Goal: Find specific page/section: Find specific page/section

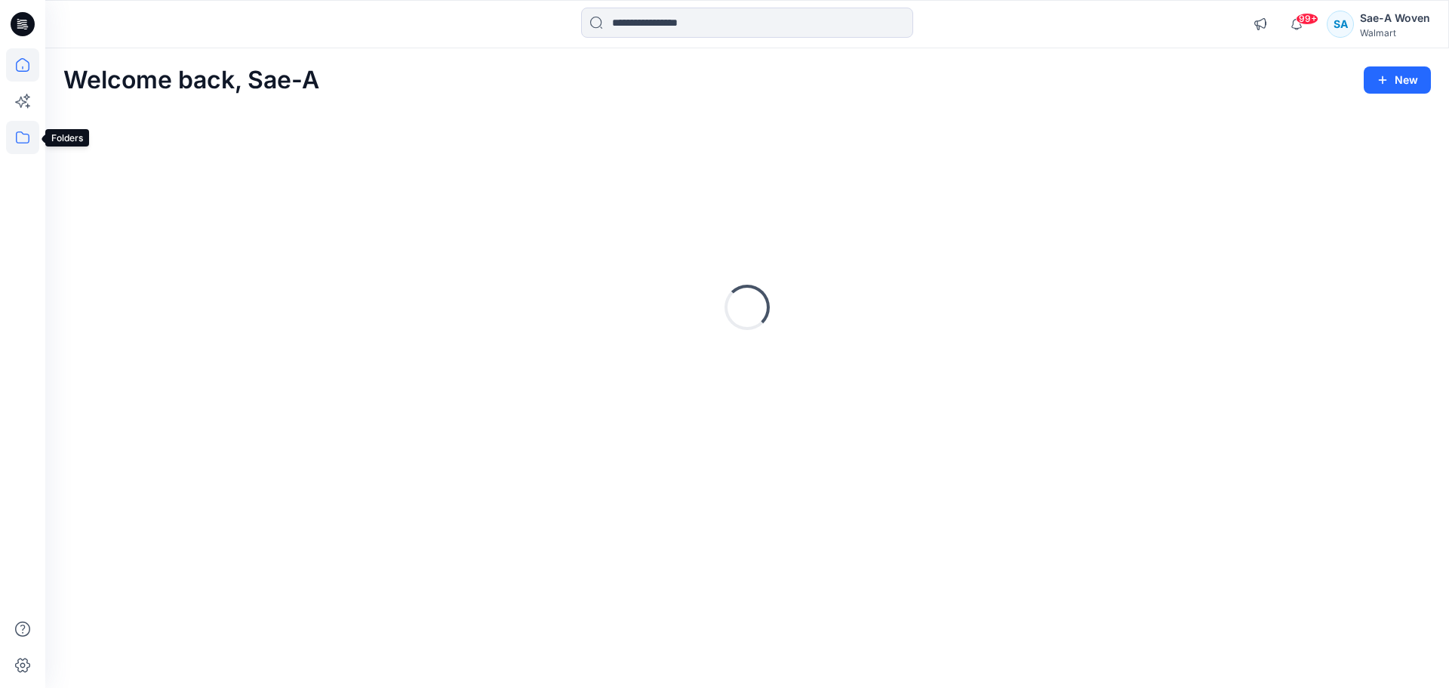
click at [23, 134] on icon at bounding box center [23, 137] width 14 height 12
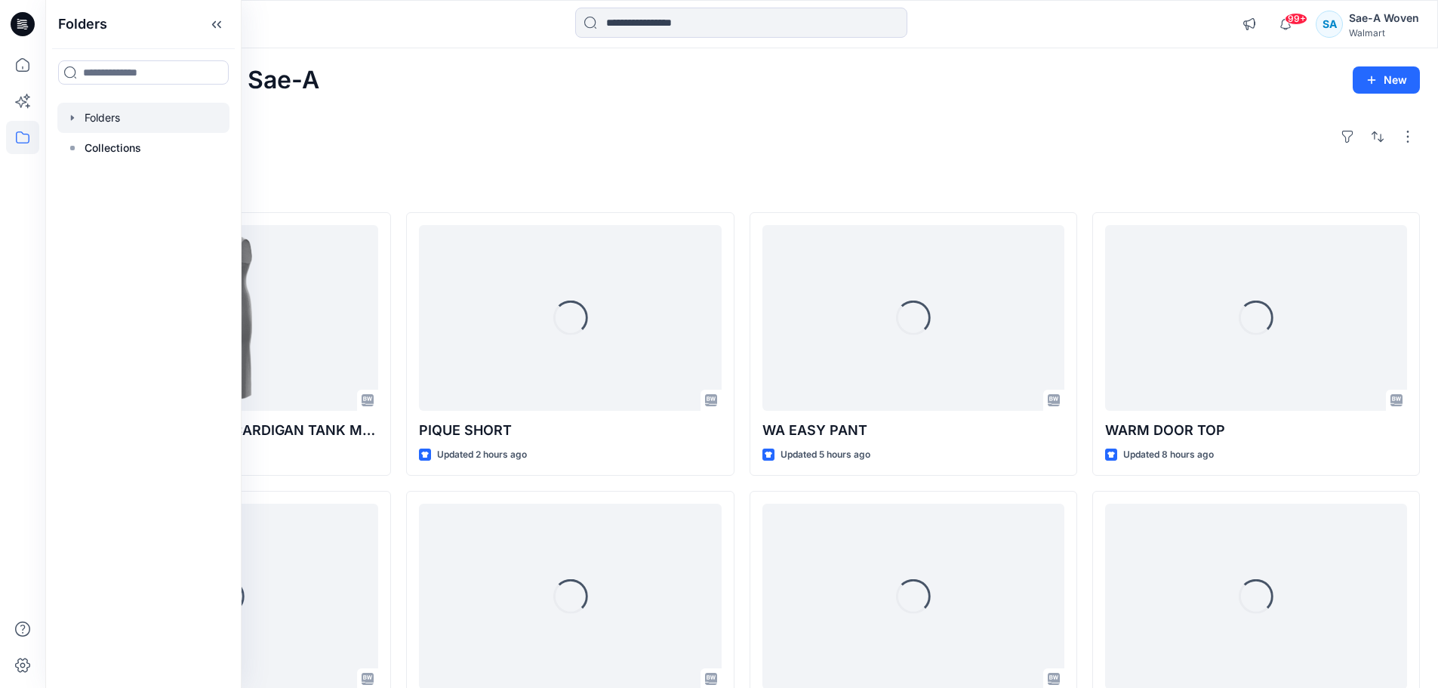
click at [139, 123] on div at bounding box center [143, 118] width 172 height 30
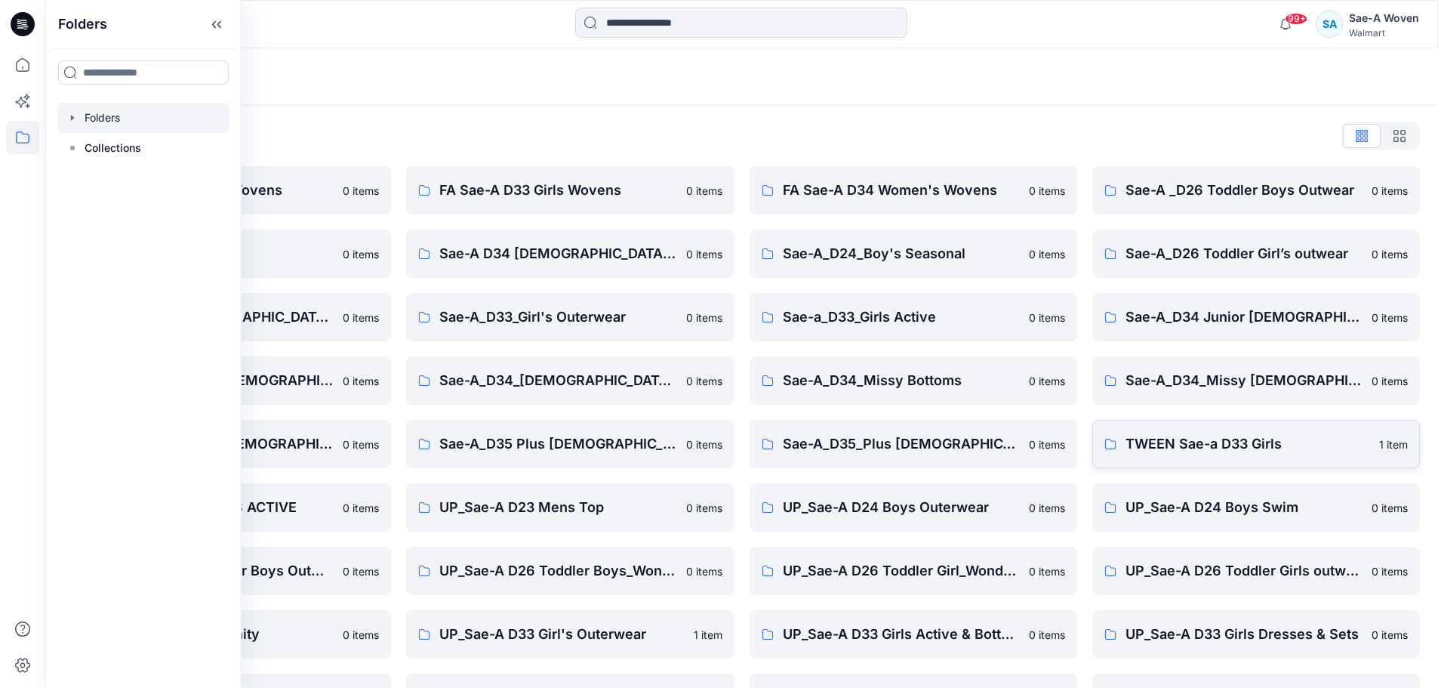
click at [1210, 448] on p "TWEEN Sae-a D33 Girls" at bounding box center [1248, 443] width 245 height 21
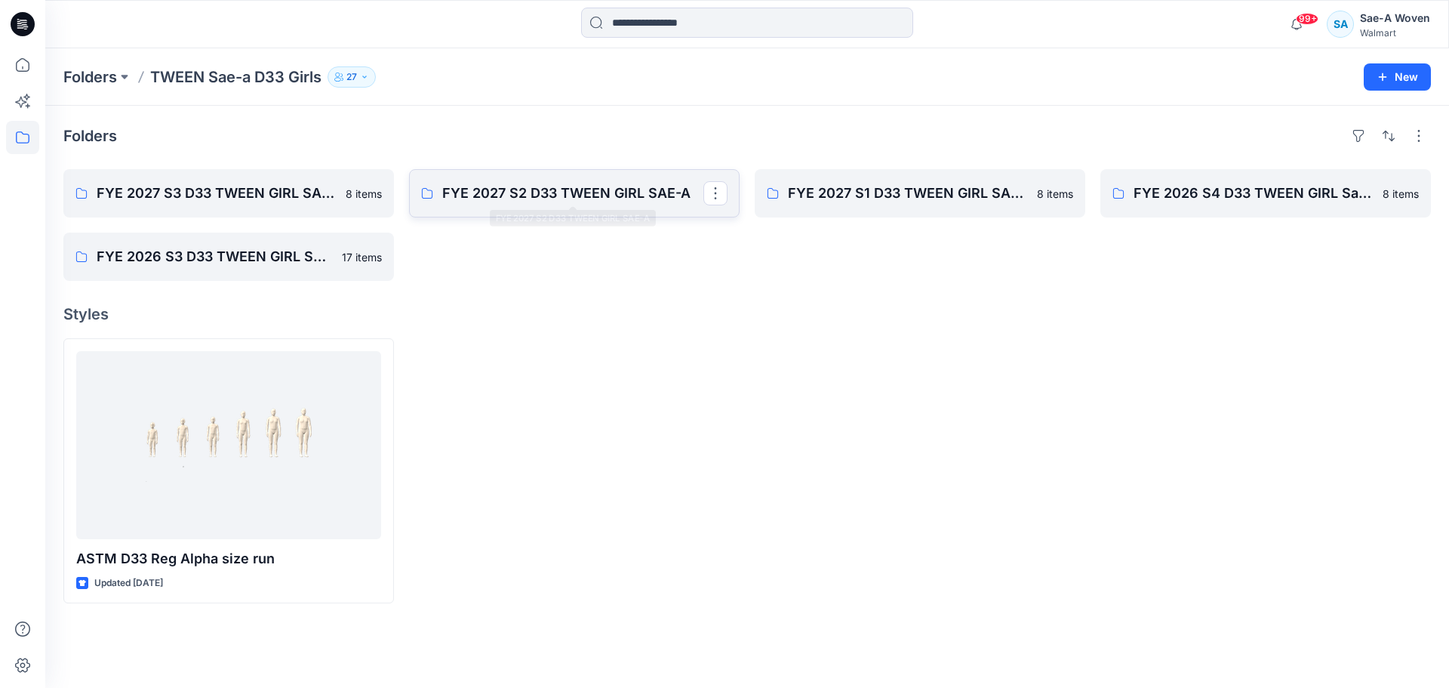
click at [525, 197] on p "FYE 2027 S2 D33 TWEEN GIRL SAE-A" at bounding box center [572, 193] width 261 height 21
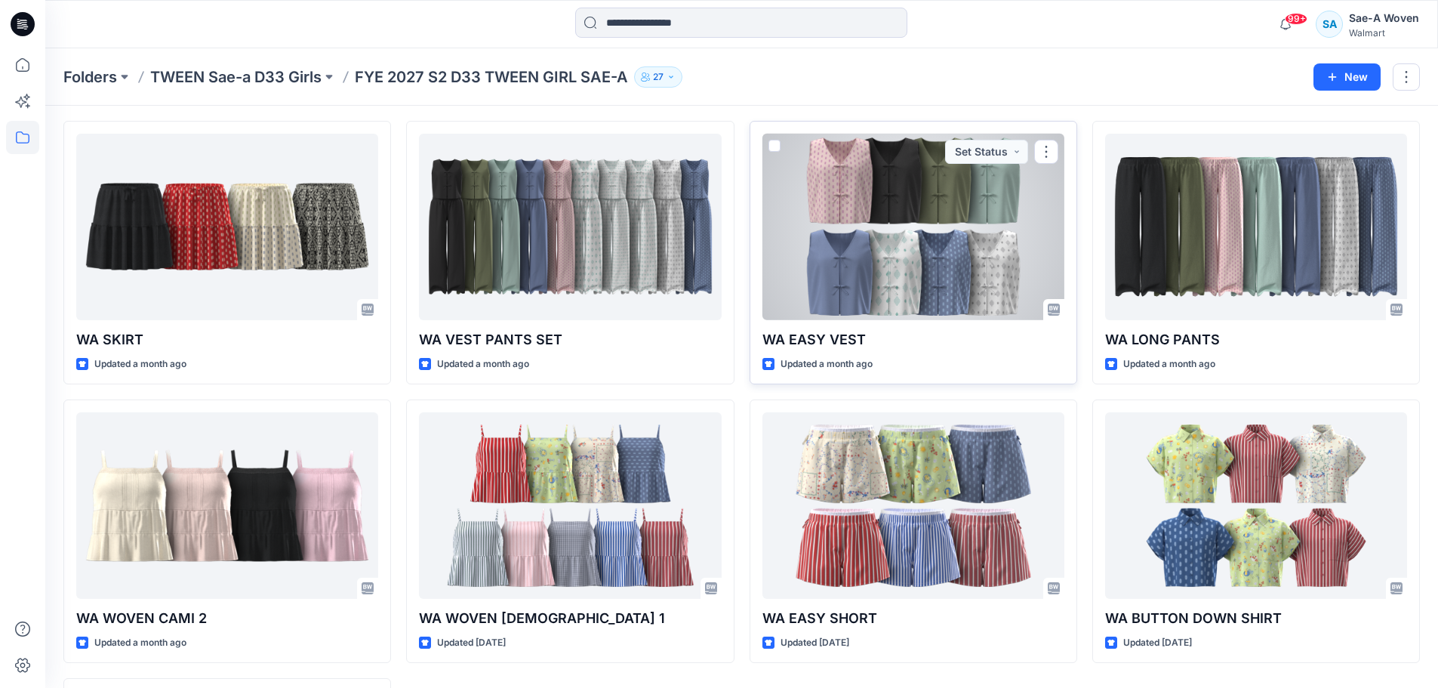
scroll to position [75, 0]
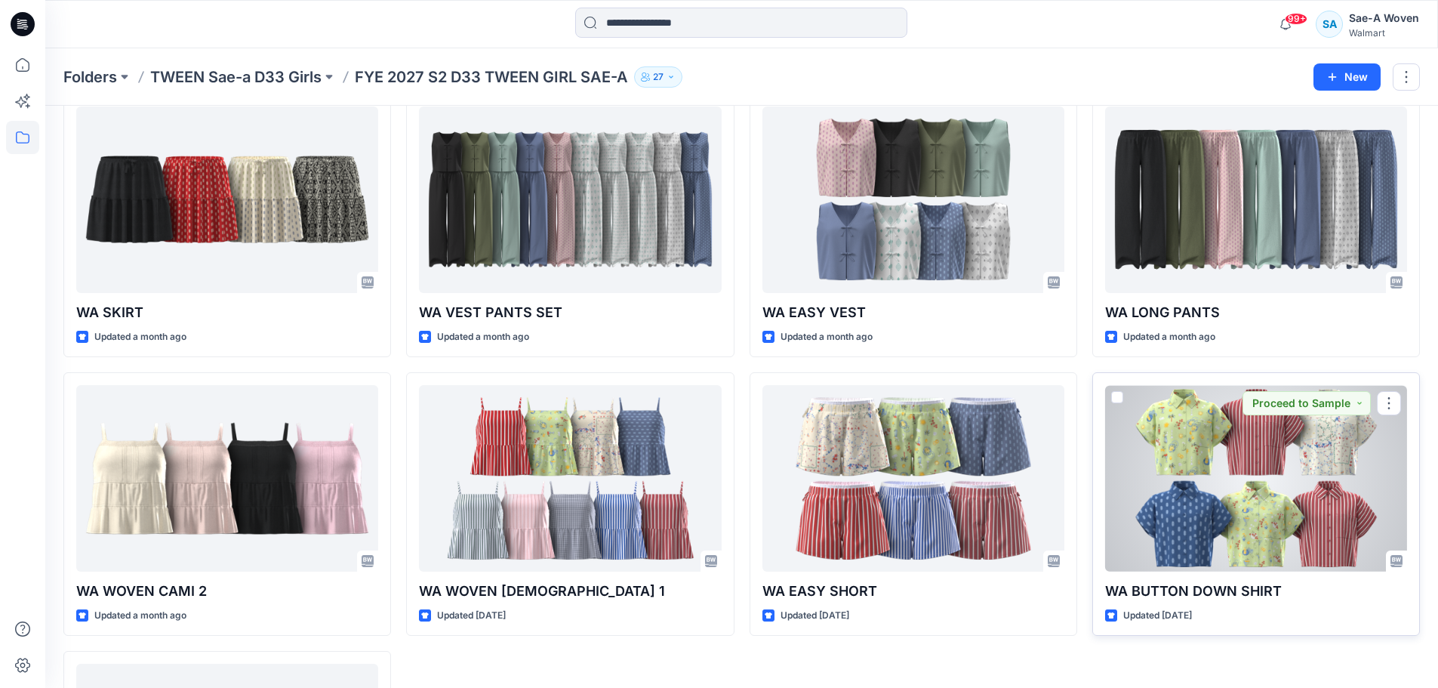
click at [1326, 486] on div at bounding box center [1256, 478] width 302 height 186
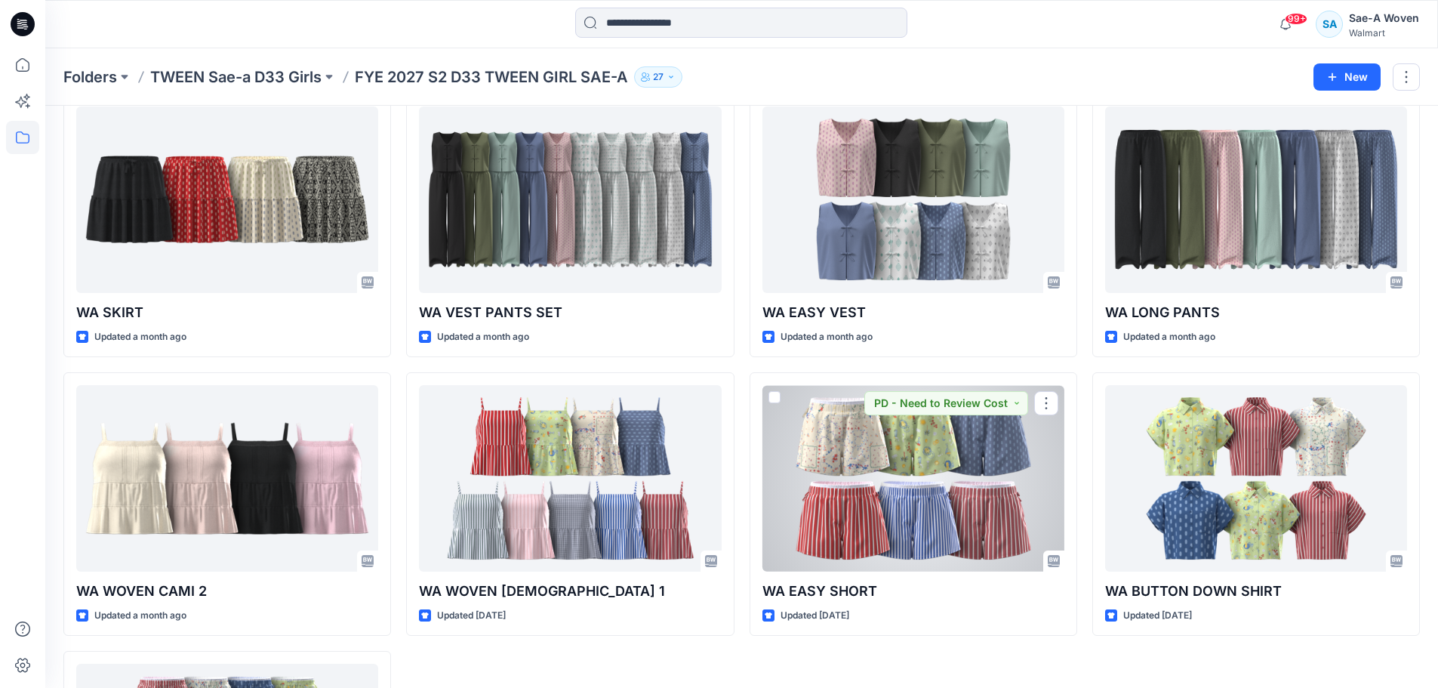
scroll to position [321, 0]
